Goal: Information Seeking & Learning: Check status

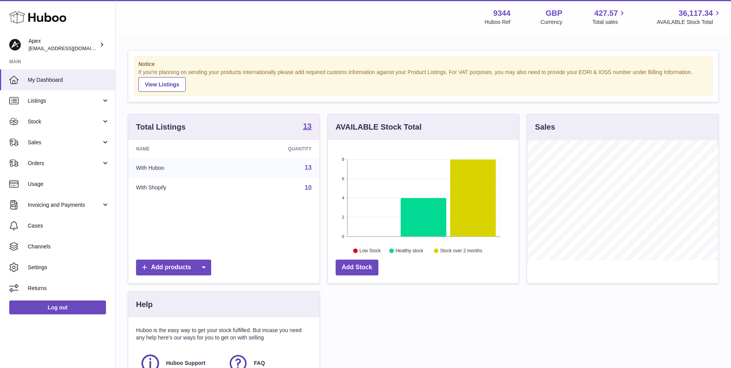
scroll to position [120, 191]
click at [84, 143] on span "Sales" at bounding box center [65, 142] width 74 height 7
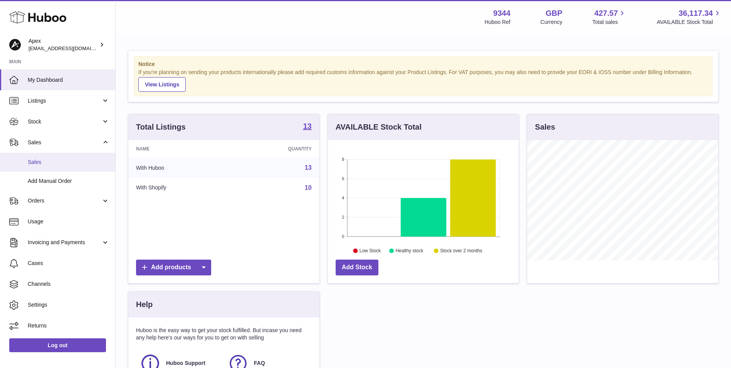
click at [66, 162] on span "Sales" at bounding box center [69, 161] width 82 height 7
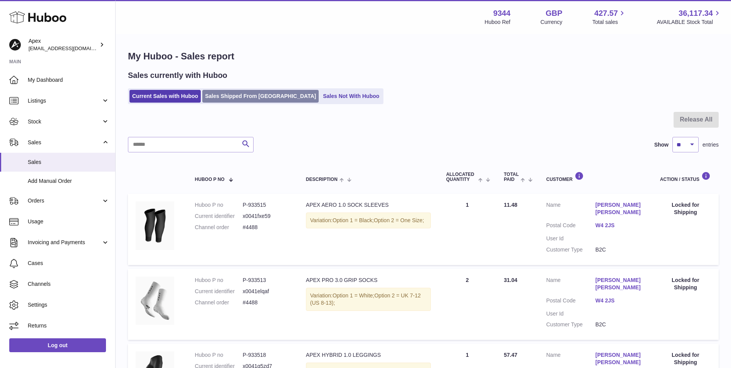
click at [234, 98] on link "Sales Shipped From [GEOGRAPHIC_DATA]" at bounding box center [260, 96] width 116 height 13
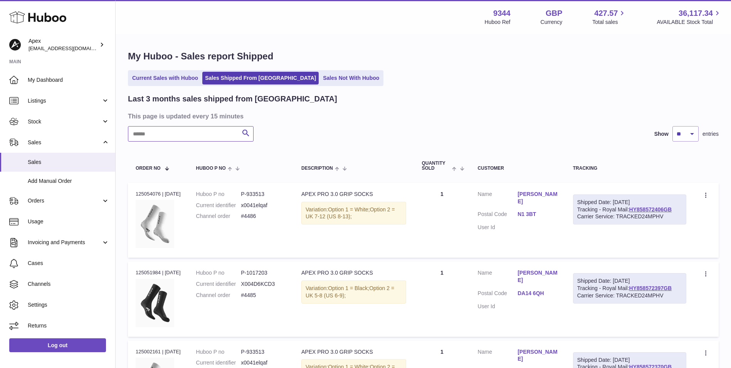
click at [171, 133] on input "text" at bounding box center [191, 133] width 126 height 15
paste input "*****"
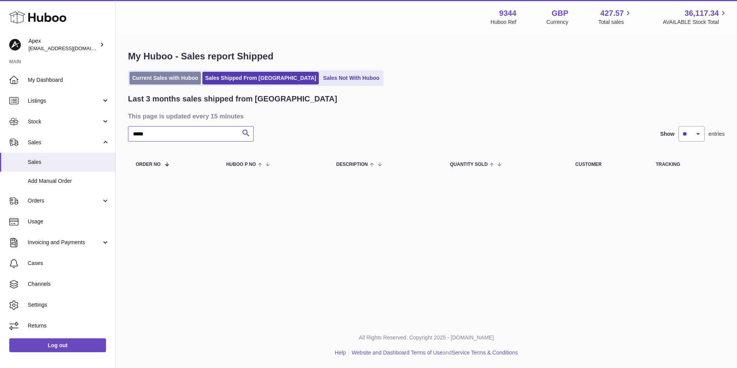
type input "*****"
click at [159, 77] on link "Current Sales with Huboo" at bounding box center [165, 78] width 71 height 13
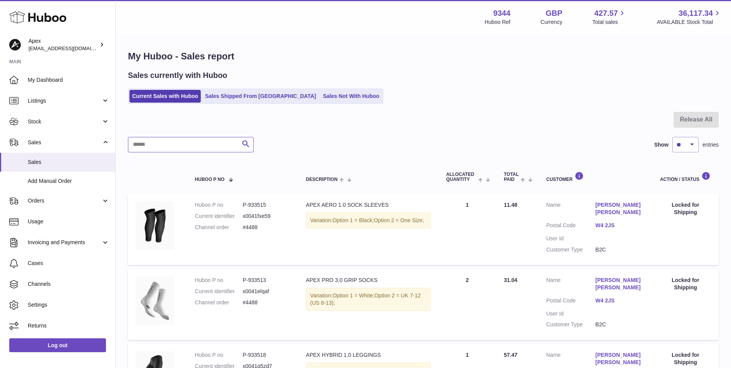
click at [183, 144] on input "text" at bounding box center [191, 144] width 126 height 15
paste input "*****"
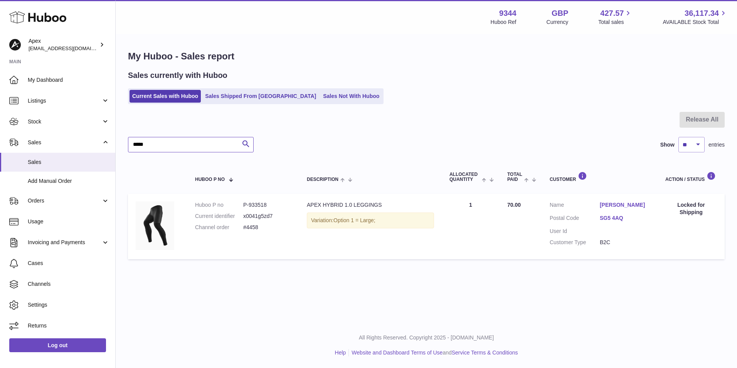
type input "*****"
click at [264, 207] on dd "P-933518" at bounding box center [267, 204] width 48 height 7
copy dd "933518"
click at [259, 205] on dd "P-933518" at bounding box center [267, 204] width 48 height 7
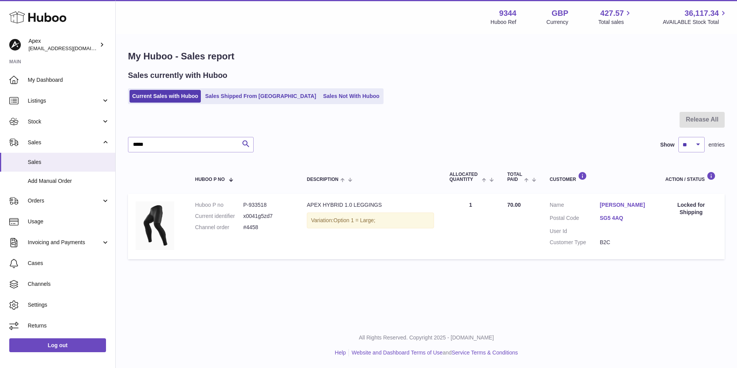
click at [259, 205] on dd "P-933518" at bounding box center [267, 204] width 48 height 7
click at [55, 103] on span "Listings" at bounding box center [65, 100] width 74 height 7
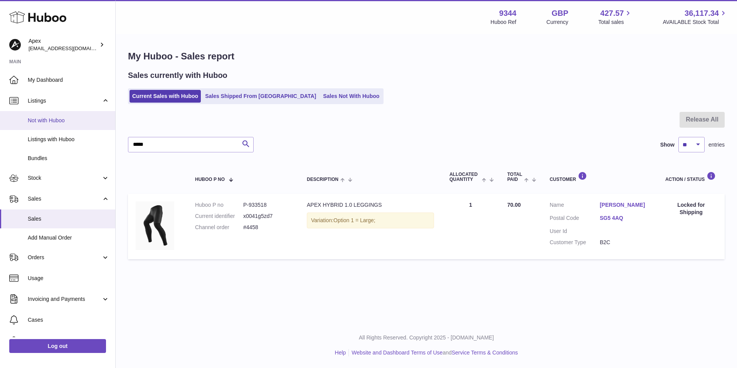
click at [69, 122] on span "Not with Huboo" at bounding box center [69, 120] width 82 height 7
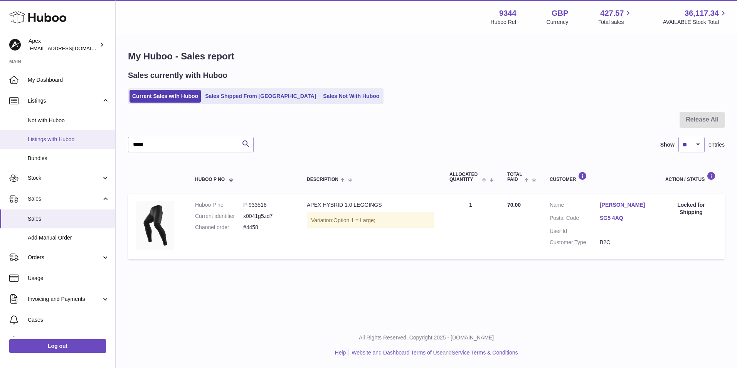
click at [74, 142] on span "Listings with Huboo" at bounding box center [69, 139] width 82 height 7
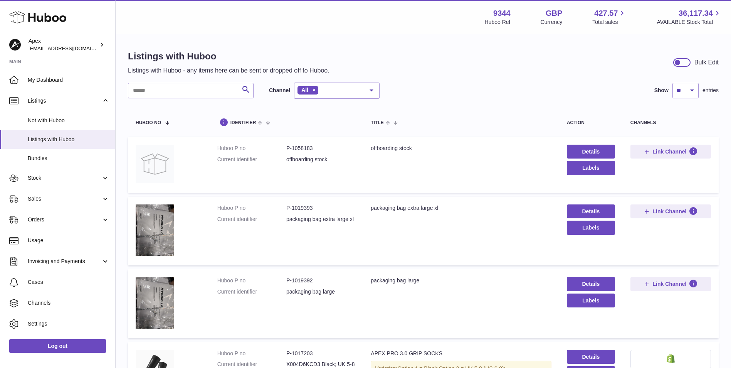
click at [299, 210] on dd "P-1019393" at bounding box center [320, 207] width 69 height 7
copy dd "1019393"
click at [302, 278] on dd "P-1019392" at bounding box center [320, 280] width 69 height 7
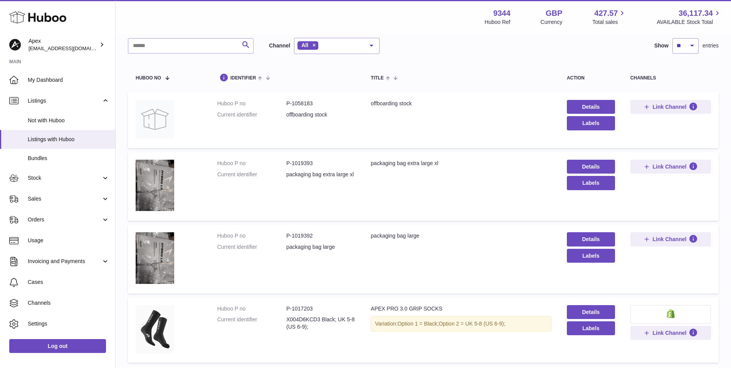
scroll to position [116, 0]
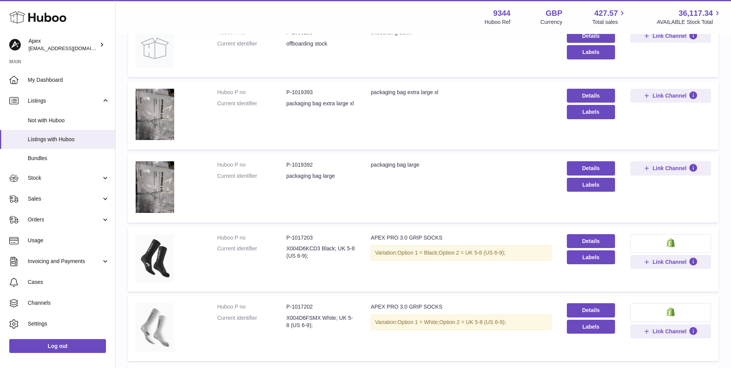
click at [304, 306] on dd "P-1017202" at bounding box center [320, 306] width 69 height 7
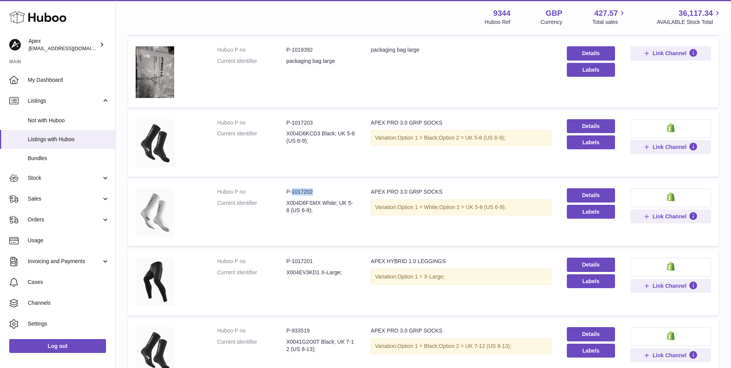
scroll to position [231, 0]
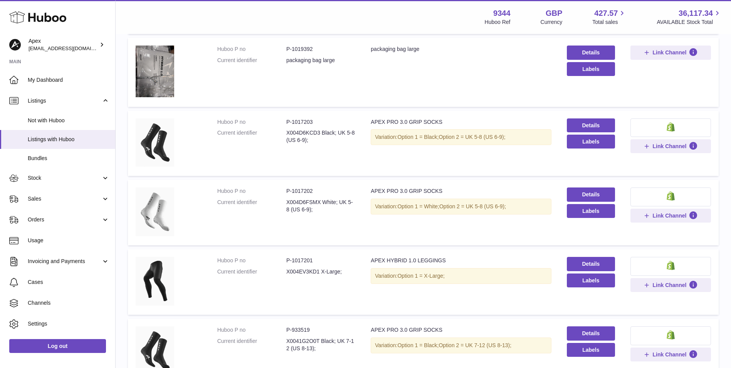
click at [303, 260] on dd "P-1017201" at bounding box center [320, 260] width 69 height 7
click at [306, 330] on dd "P-933519" at bounding box center [320, 329] width 69 height 7
click at [306, 329] on dd "P-933519" at bounding box center [320, 329] width 69 height 7
copy dd "933519"
